Goal: Check status: Check status

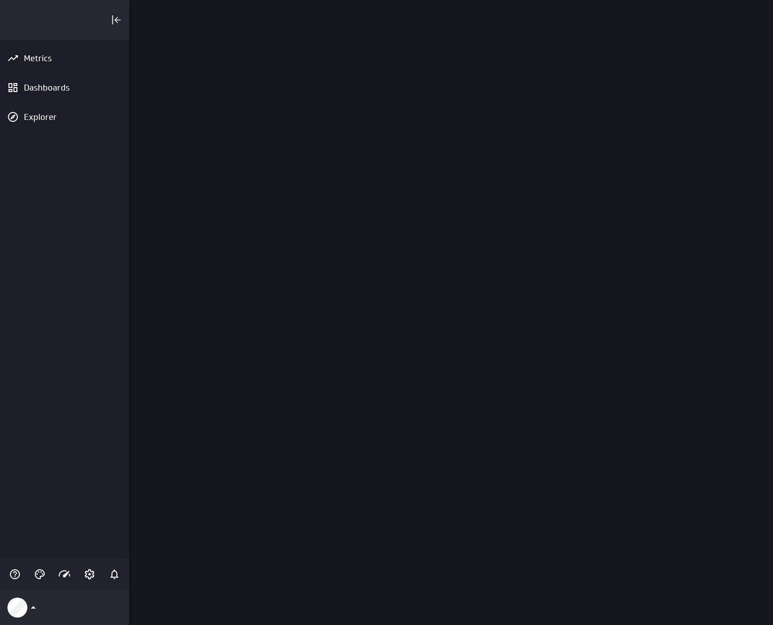
scroll to position [639, 658]
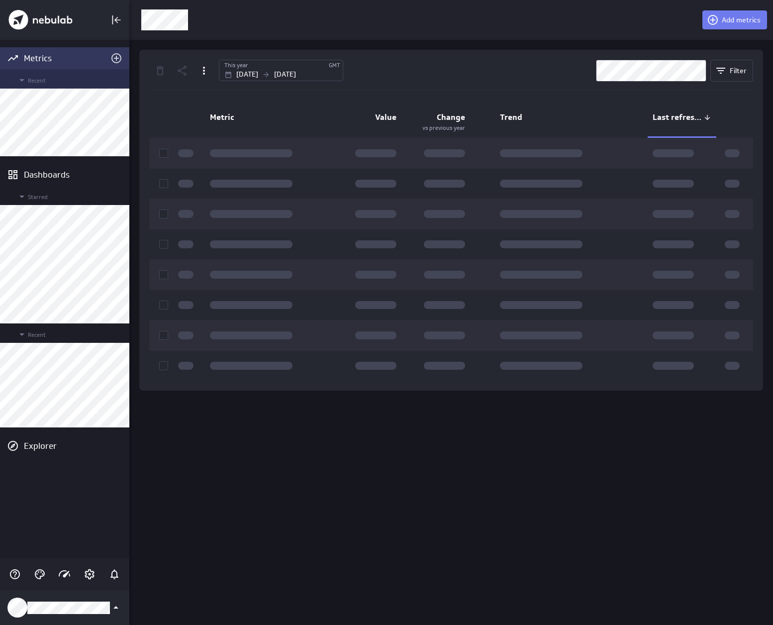
scroll to position [639, 658]
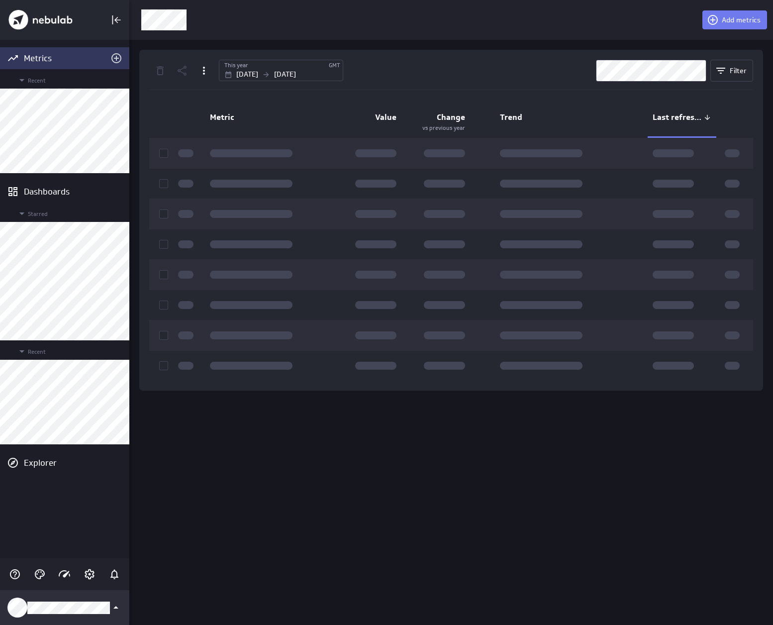
click at [70, 614] on div "Klipfolio Account" at bounding box center [64, 607] width 129 height 35
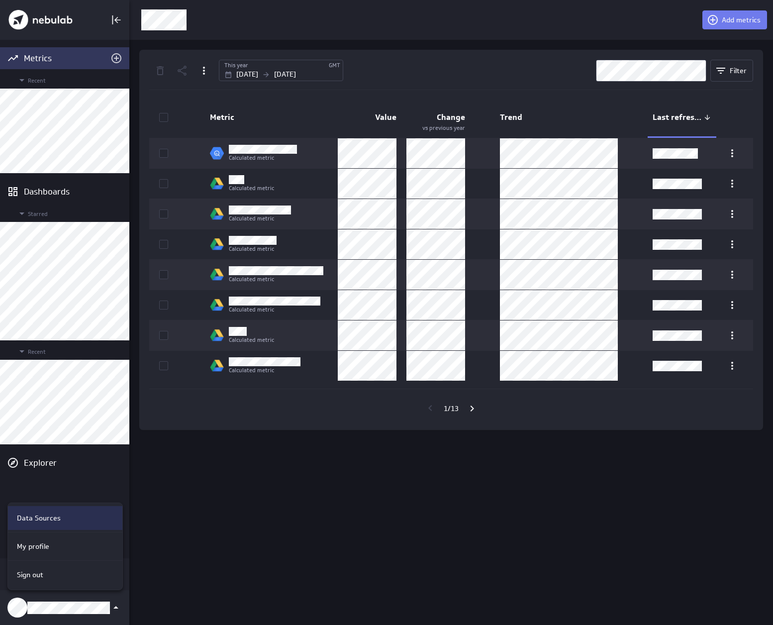
click at [42, 513] on p "Data Sources" at bounding box center [39, 518] width 44 height 10
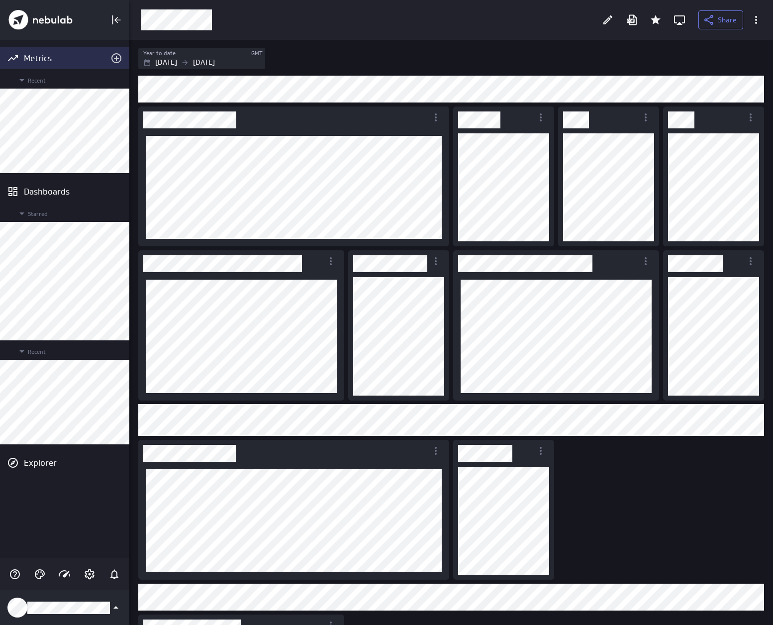
click at [37, 55] on div "Metrics" at bounding box center [65, 58] width 82 height 11
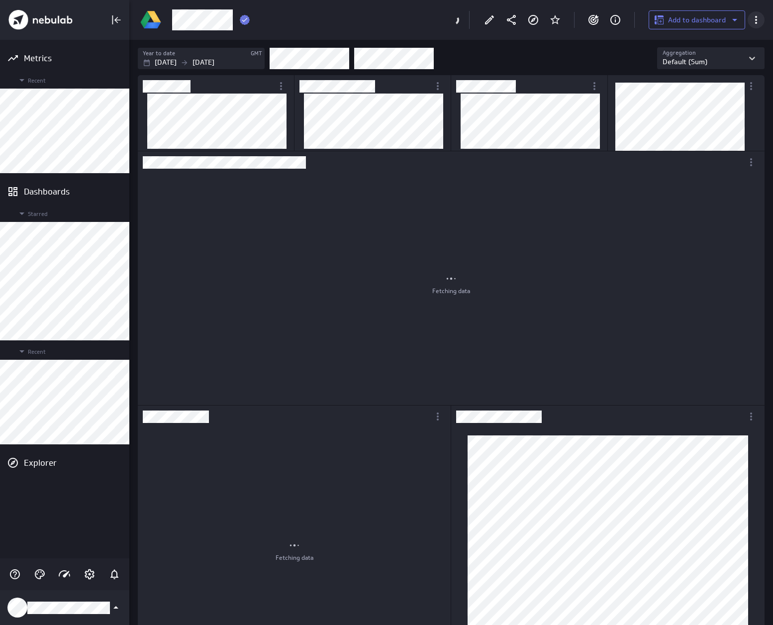
click at [754, 17] on icon "More actions" at bounding box center [756, 20] width 12 height 12
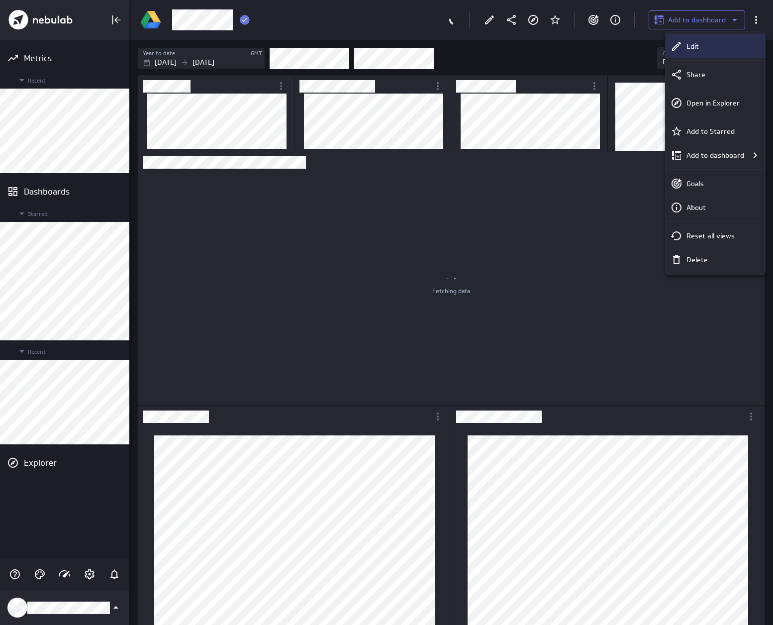
click at [709, 39] on div "Edit" at bounding box center [715, 46] width 99 height 24
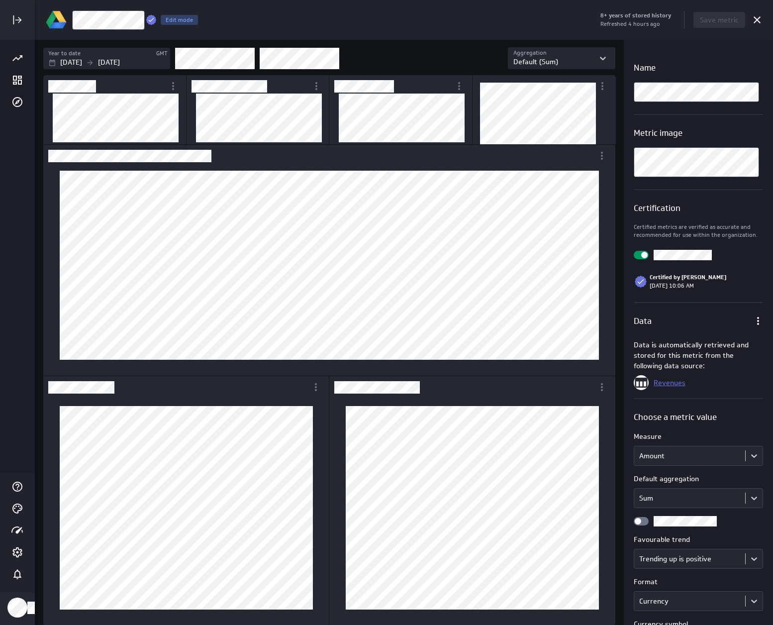
click at [670, 382] on link "Revenues" at bounding box center [670, 382] width 32 height 9
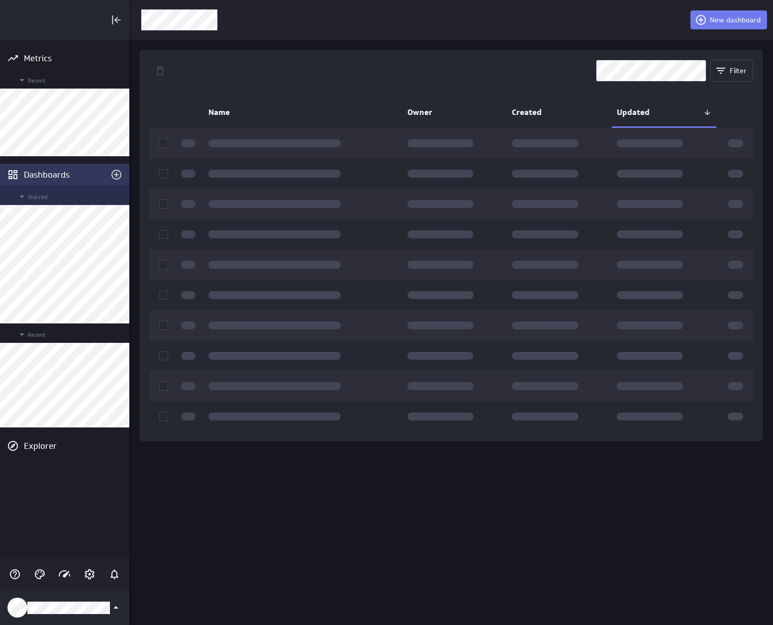
scroll to position [639, 658]
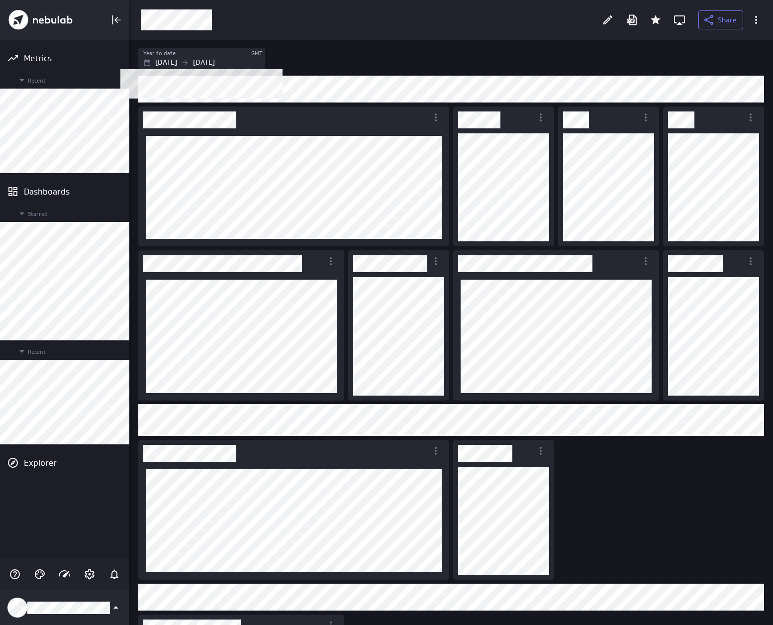
click at [215, 52] on div "Year to date" at bounding box center [196, 53] width 107 height 8
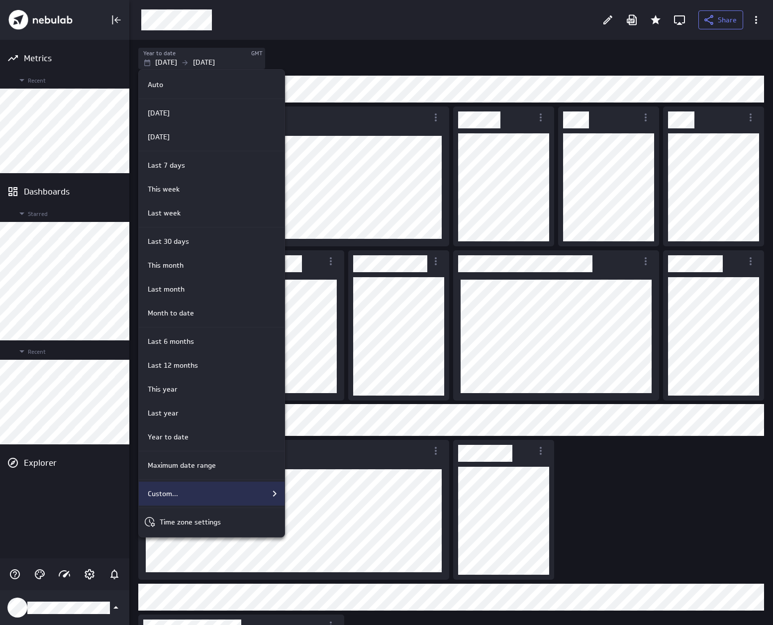
click at [275, 498] on icon "Custom..." at bounding box center [275, 493] width 12 height 12
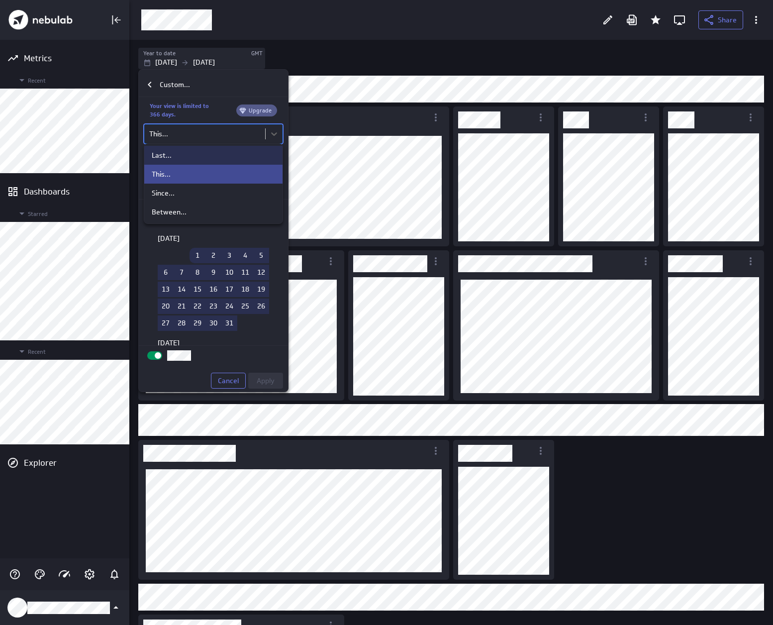
click at [202, 142] on body "Metrics Recent Dashboards Starred Recent Explorer Share Year to date GMT Jan 01…" at bounding box center [386, 312] width 773 height 625
click at [176, 158] on div "Last..." at bounding box center [213, 155] width 123 height 9
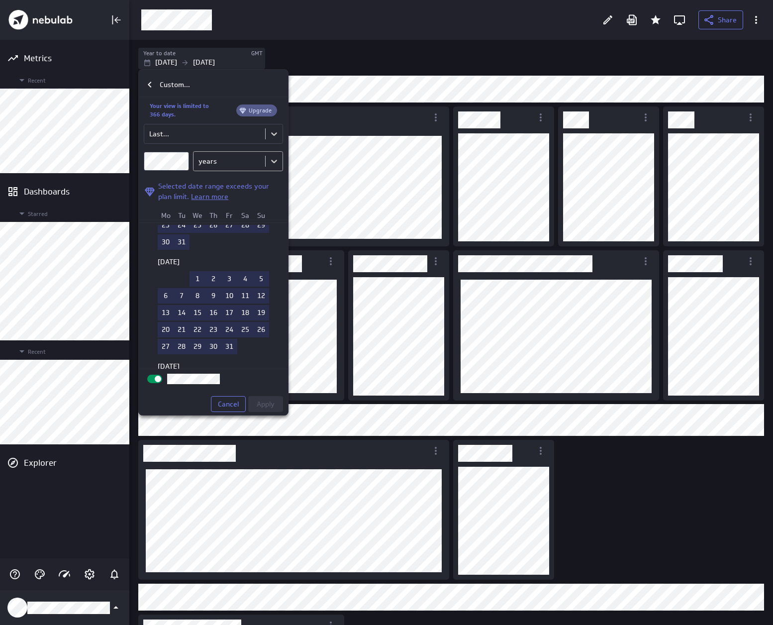
click at [214, 163] on body "Metrics Recent Dashboards Starred Recent Explorer Share Year to date GMT Jan 01…" at bounding box center [386, 312] width 773 height 625
click at [214, 163] on div at bounding box center [386, 312] width 773 height 625
click at [214, 163] on body "Metrics Recent Dashboards Starred Recent Explorer Share Year to date GMT Jan 01…" at bounding box center [386, 312] width 773 height 625
click at [221, 219] on div "months" at bounding box center [213, 220] width 24 height 9
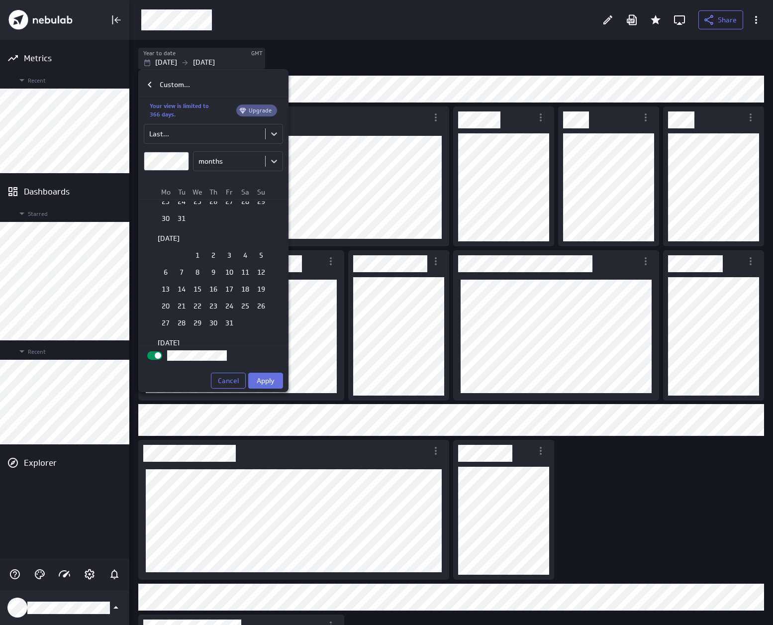
click at [264, 384] on button "Apply" at bounding box center [265, 381] width 35 height 16
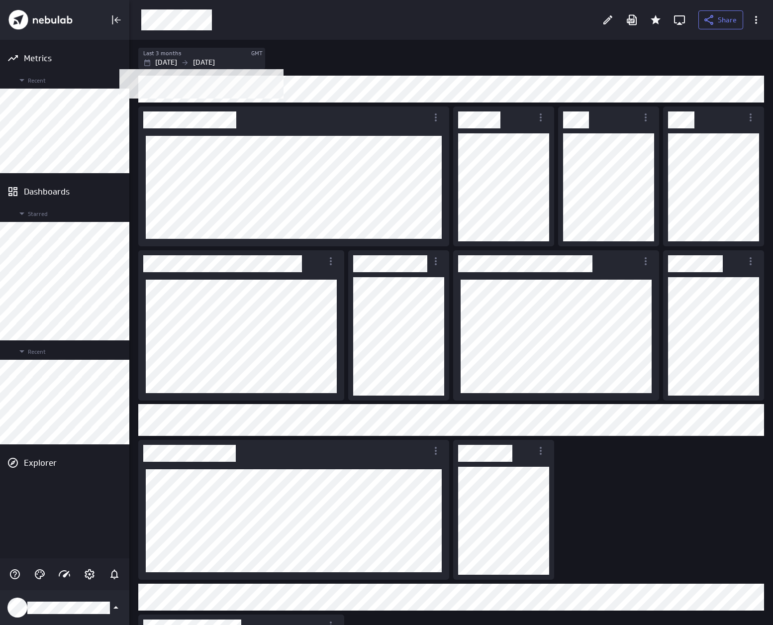
click at [189, 64] on icon "Filters" at bounding box center [185, 63] width 8 height 8
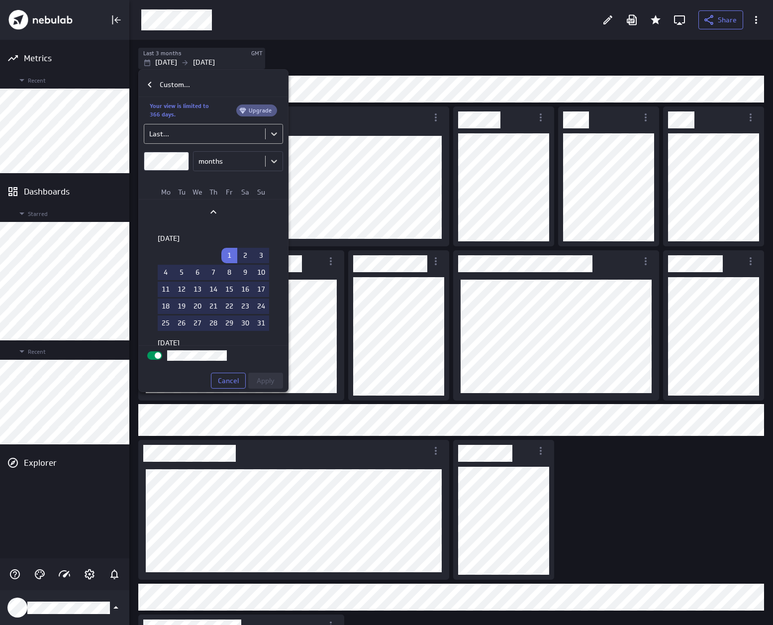
click at [179, 133] on body "Metrics Recent Dashboards Starred Recent Explorer Share Last 3 months GMT Aug 0…" at bounding box center [386, 312] width 773 height 625
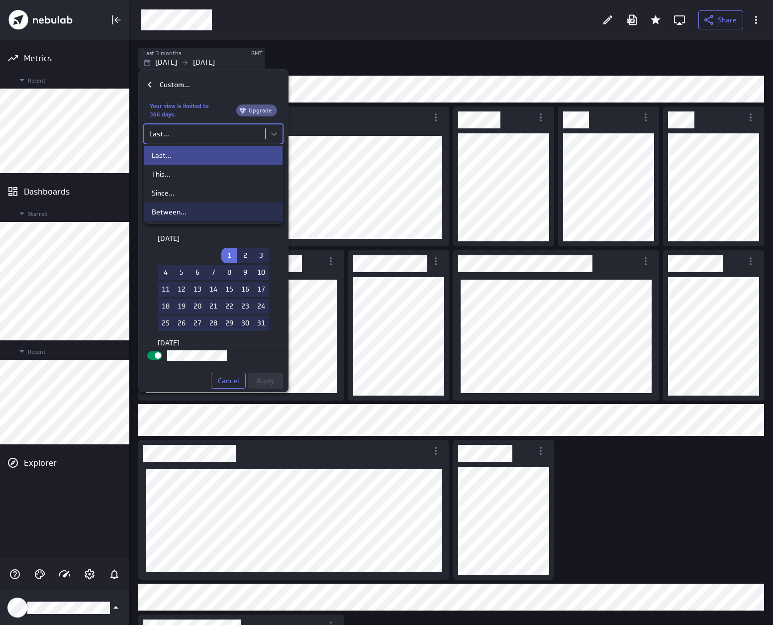
click at [171, 209] on div "Between..." at bounding box center [169, 211] width 35 height 9
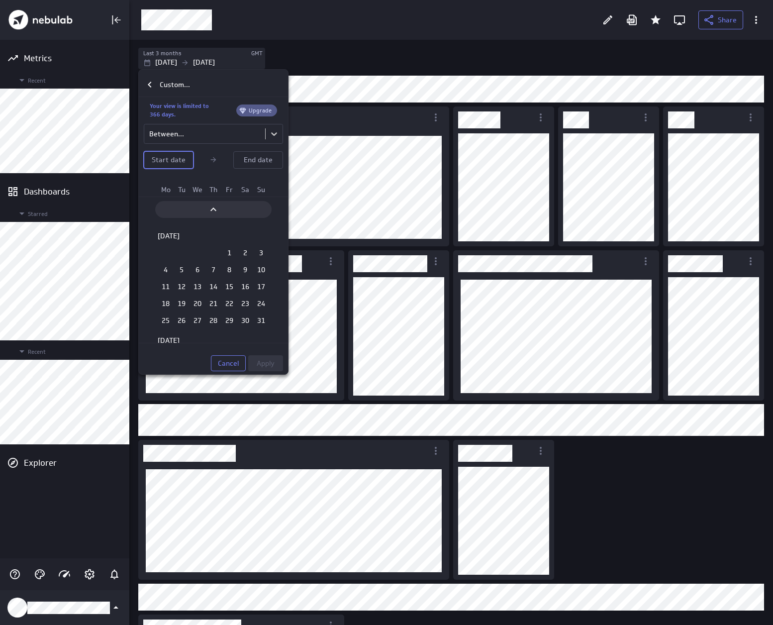
click at [215, 201] on div "Previous" at bounding box center [213, 209] width 116 height 17
click at [177, 222] on td "1" at bounding box center [182, 220] width 16 height 15
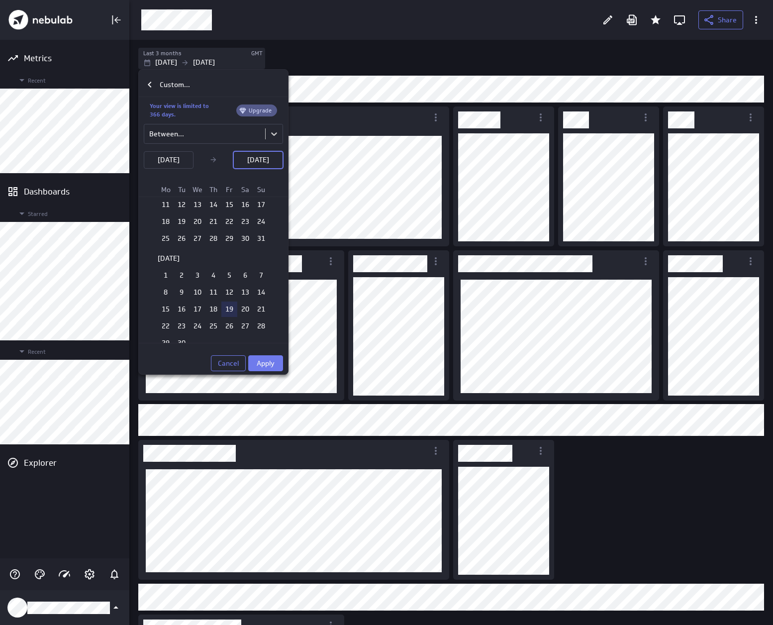
scroll to position [1416, 0]
click at [181, 324] on td "30" at bounding box center [182, 329] width 16 height 15
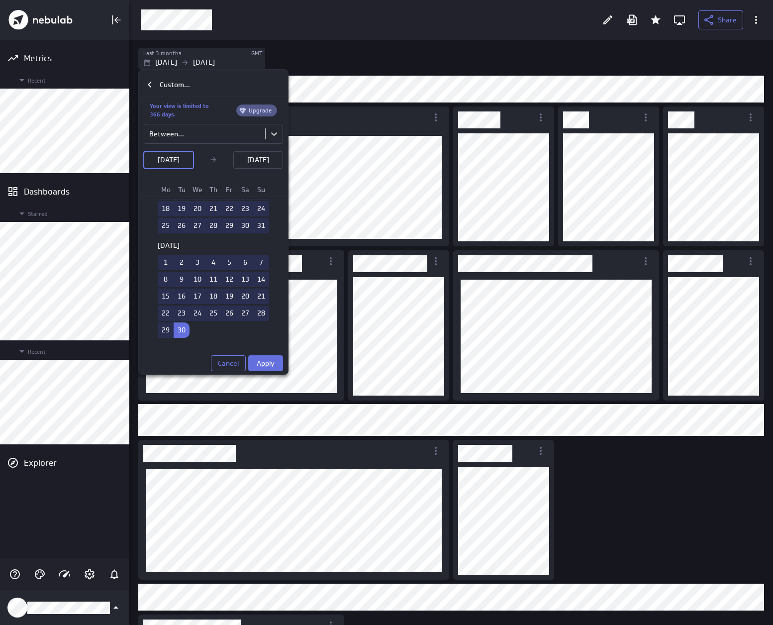
click at [268, 364] on span "Apply" at bounding box center [266, 363] width 18 height 9
